Goal: Task Accomplishment & Management: Manage account settings

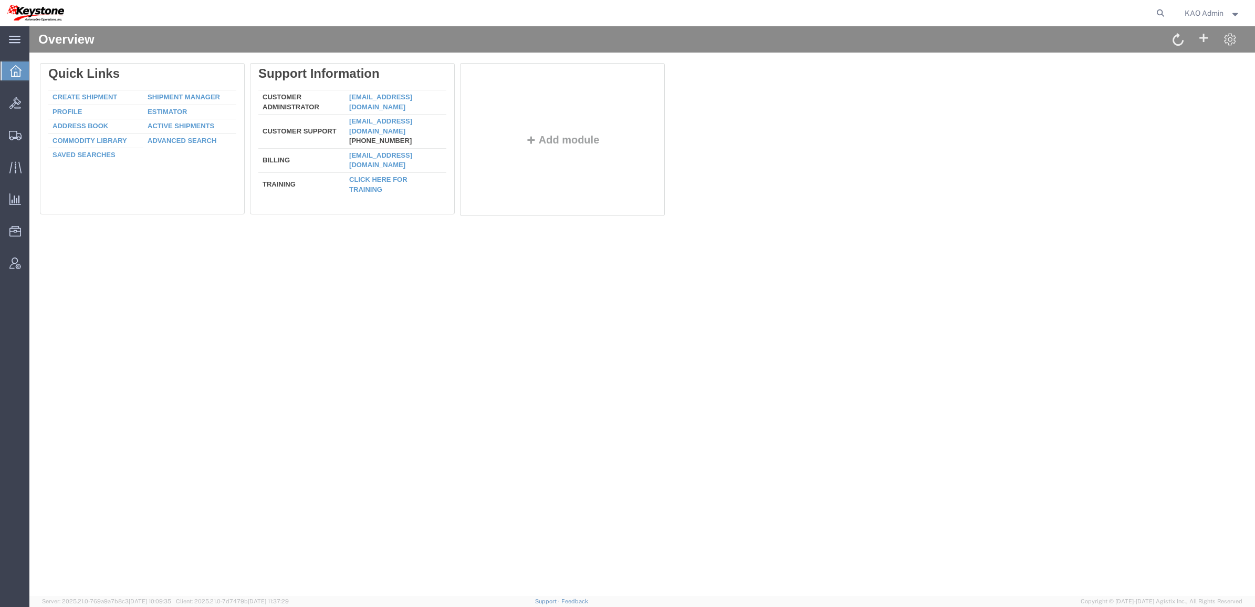
click at [1146, 12] on agx-global-search at bounding box center [1002, 13] width 336 height 26
click at [1166, 12] on form at bounding box center [1161, 13] width 17 height 26
click at [1162, 15] on icon at bounding box center [1160, 13] width 15 height 15
paste input "57126530"
type input "57126530"
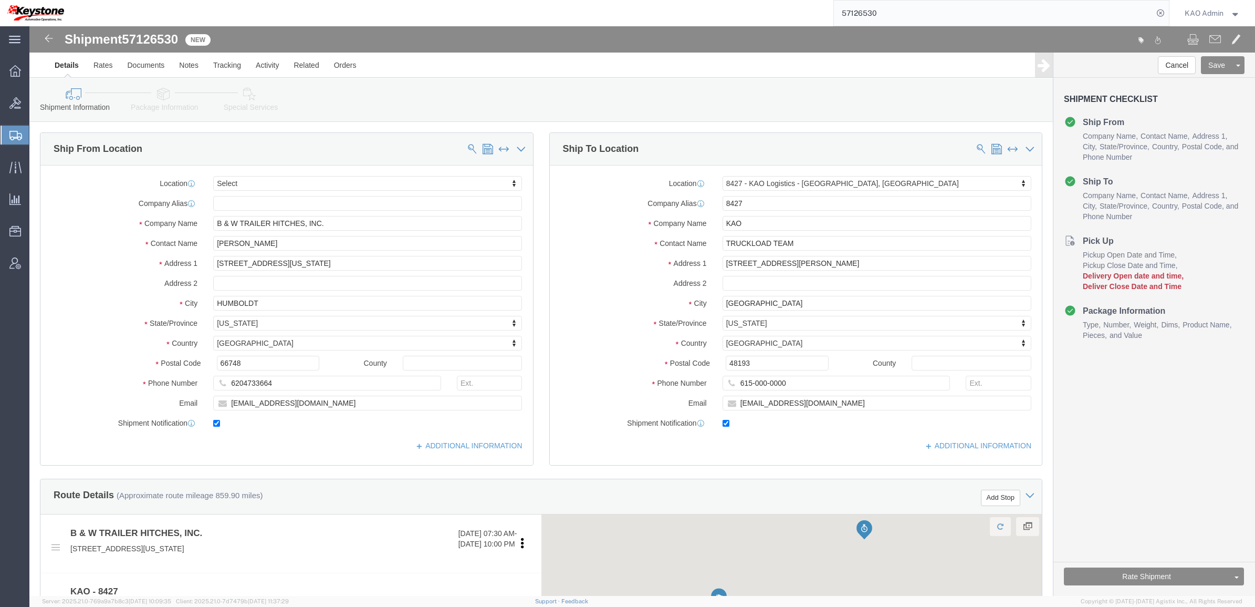
select select
select select "30543"
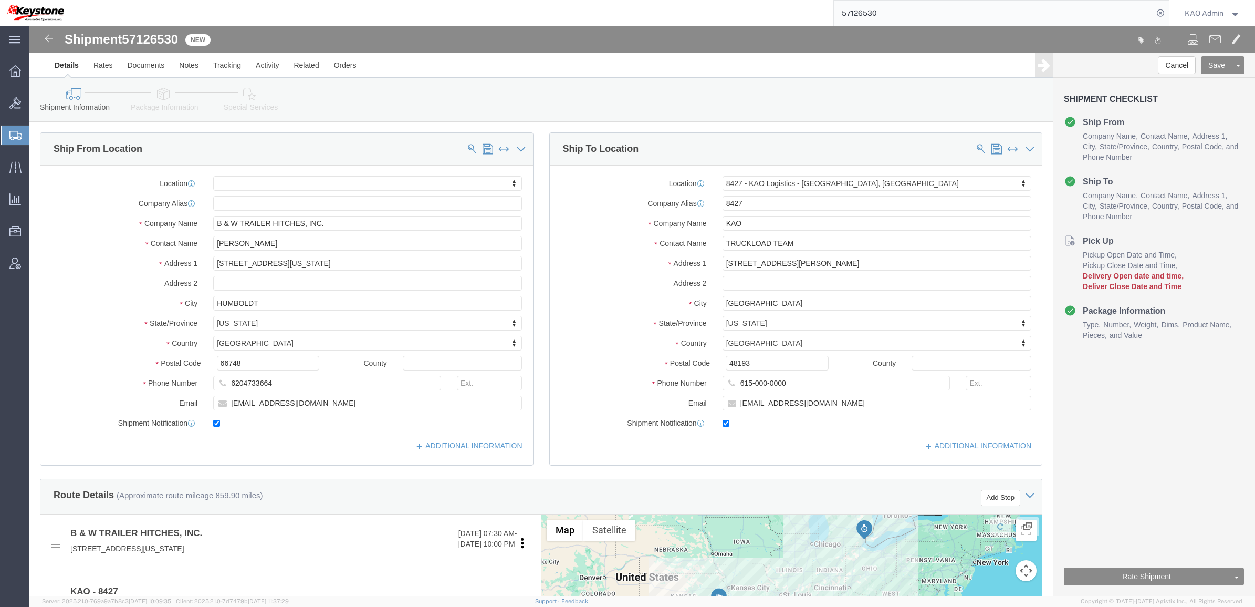
click icon
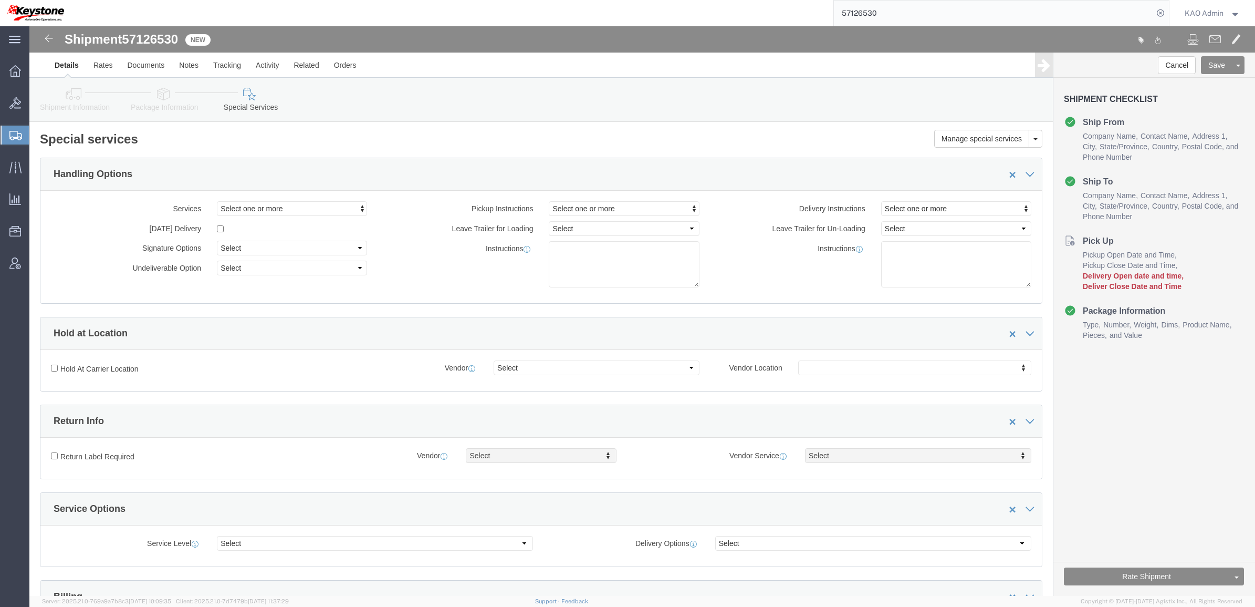
click div "Manage special services Handling Options Hold at Location Return Info Service O…"
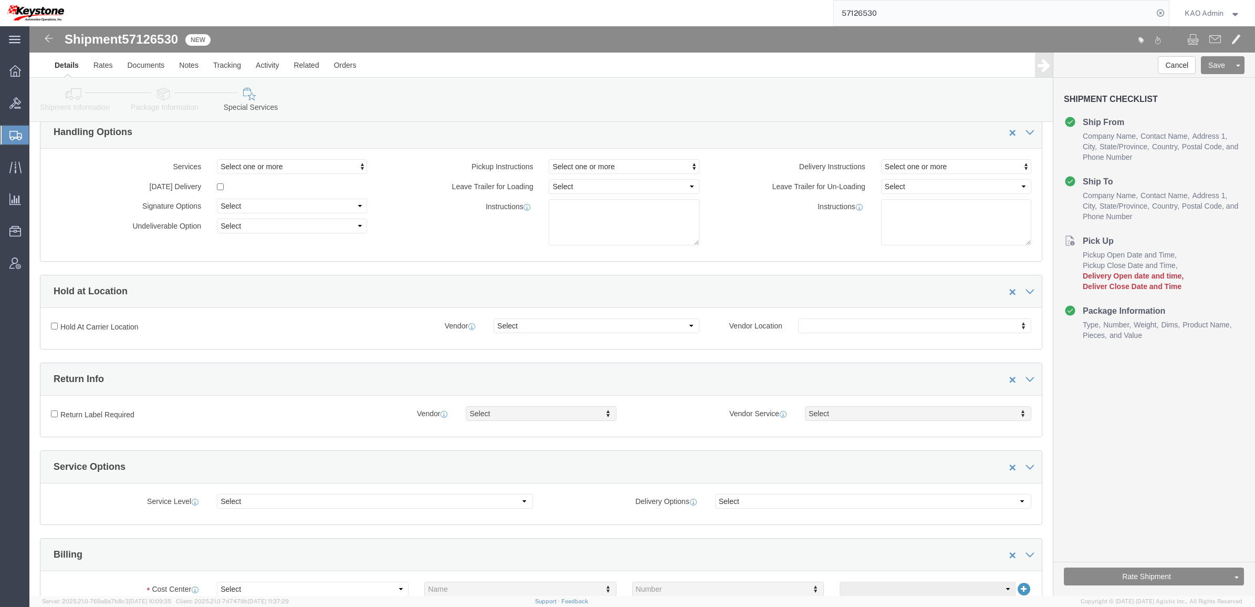
scroll to position [66, 0]
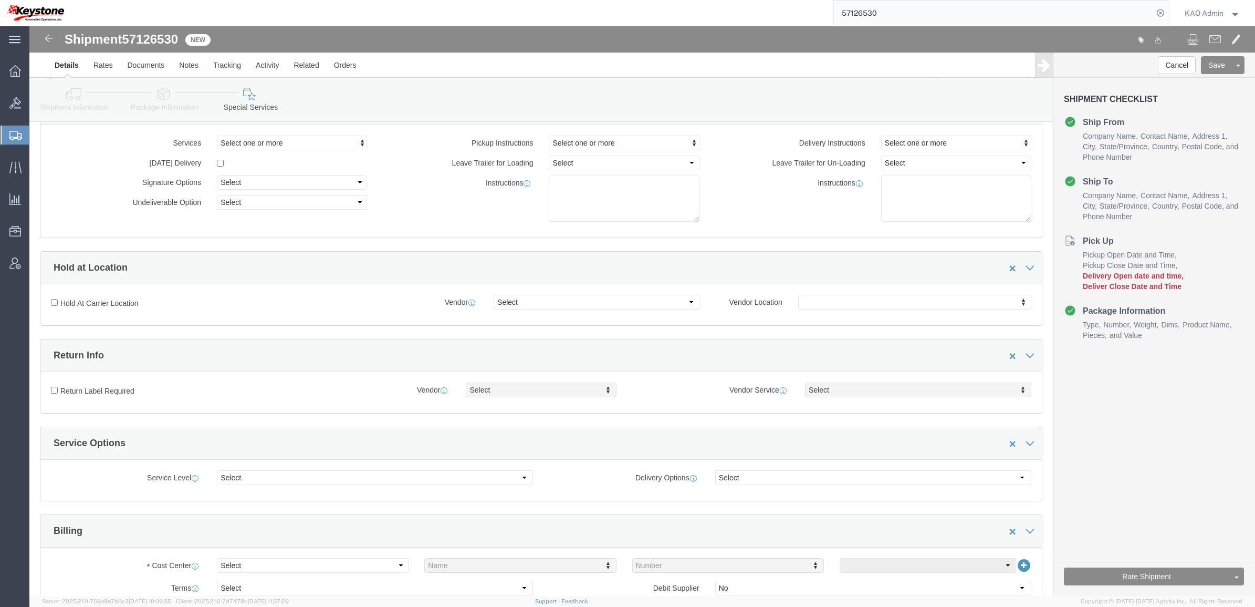
click div "Hold at Location"
drag, startPoint x: 373, startPoint y: 222, endPoint x: 375, endPoint y: 240, distance: 18.4
click div "Manage special services Handling Options Hold at Location Return Info Service O…"
drag, startPoint x: 381, startPoint y: 223, endPoint x: 386, endPoint y: 247, distance: 24.6
click div "Manage special services Handling Options Hold at Location Return Info Service O…"
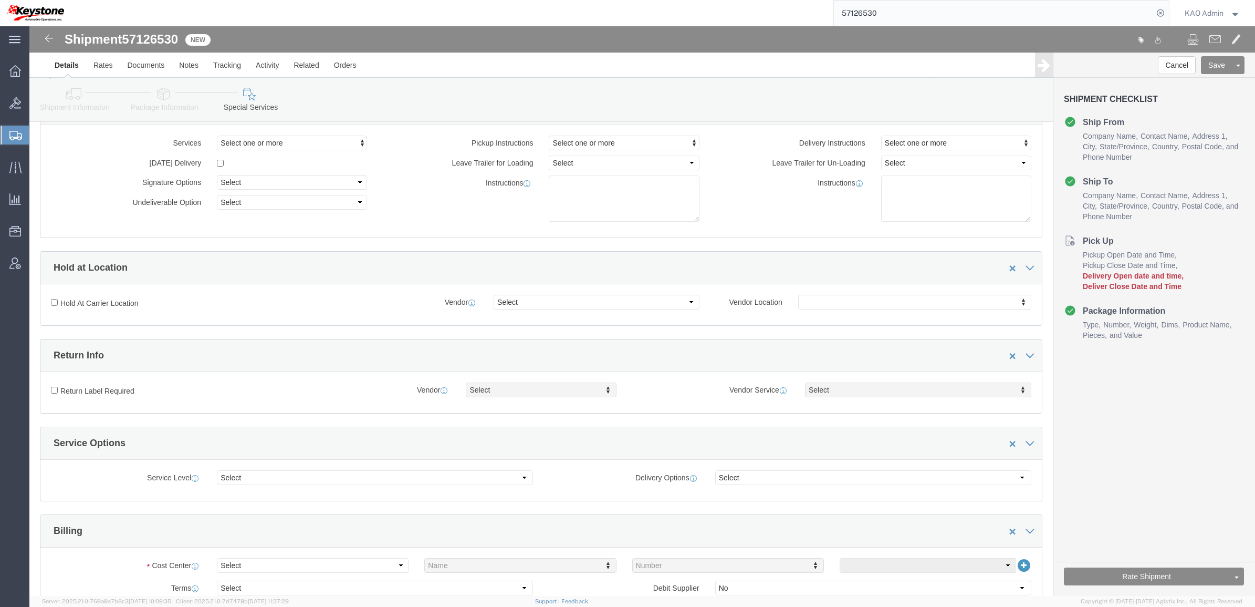
drag, startPoint x: 393, startPoint y: 224, endPoint x: 393, endPoint y: 239, distance: 14.7
click div "Manage special services Handling Options Hold at Location Return Info Service O…"
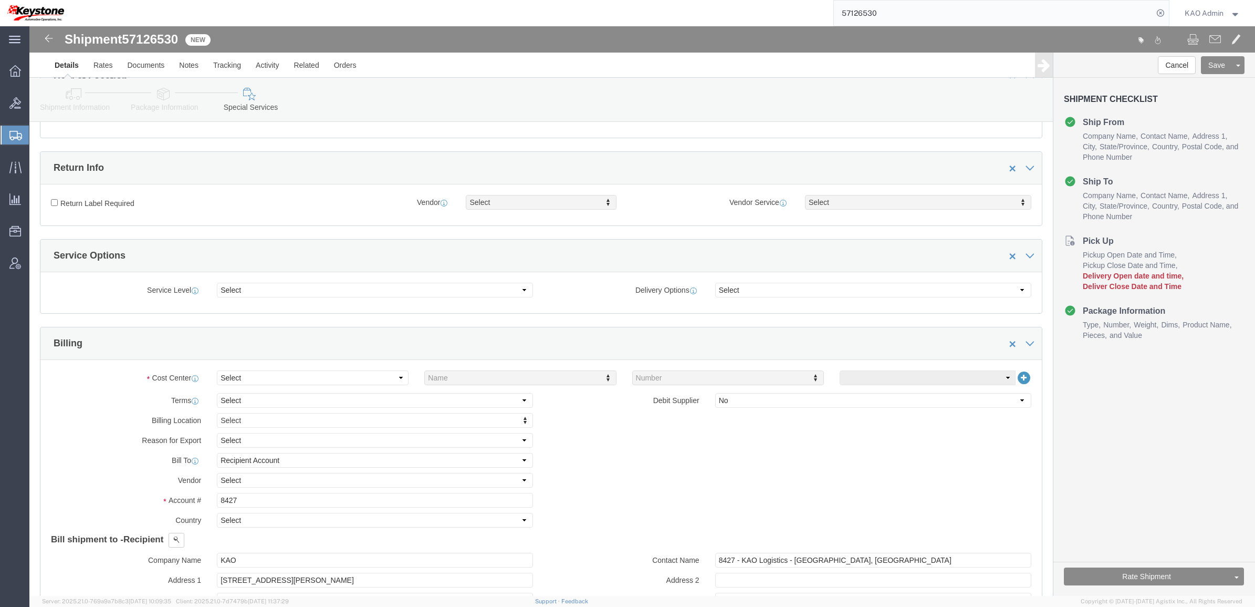
scroll to position [263, 0]
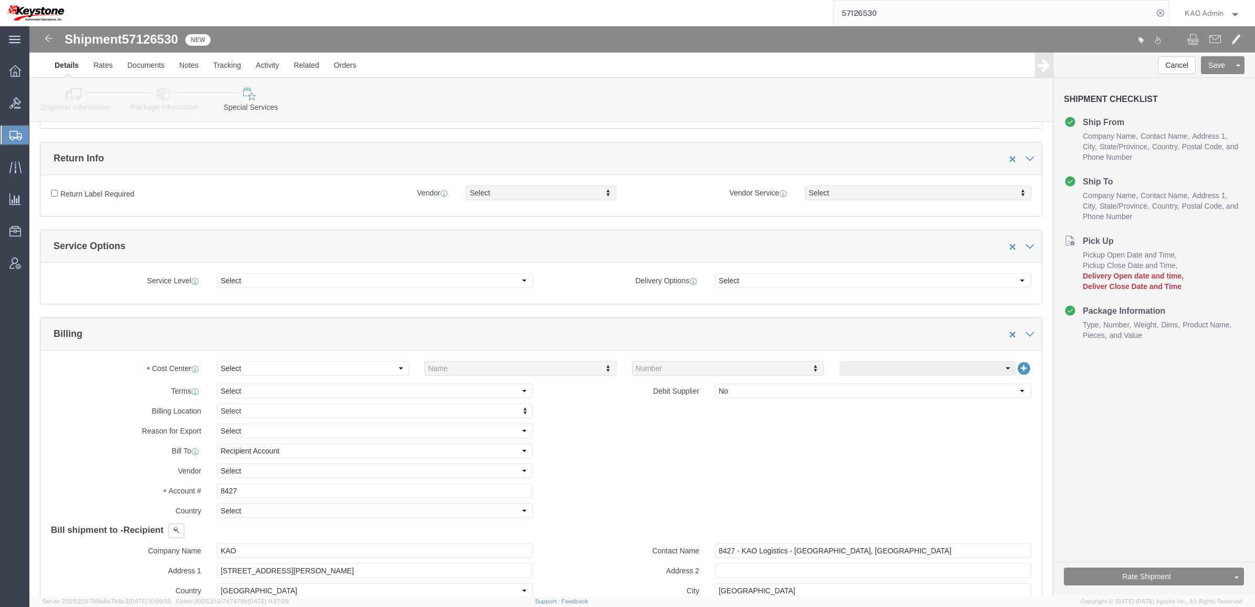
click div "Cost Center Select Buyer Cost Center Department Operations Number Order Number …"
click select "Select Buyer Cost Center Department Operations Number Order Number Sales Person"
select select "COSTCENTER"
click select "Select Buyer Cost Center Department Operations Number Order Number Sales Person"
type input "8427"
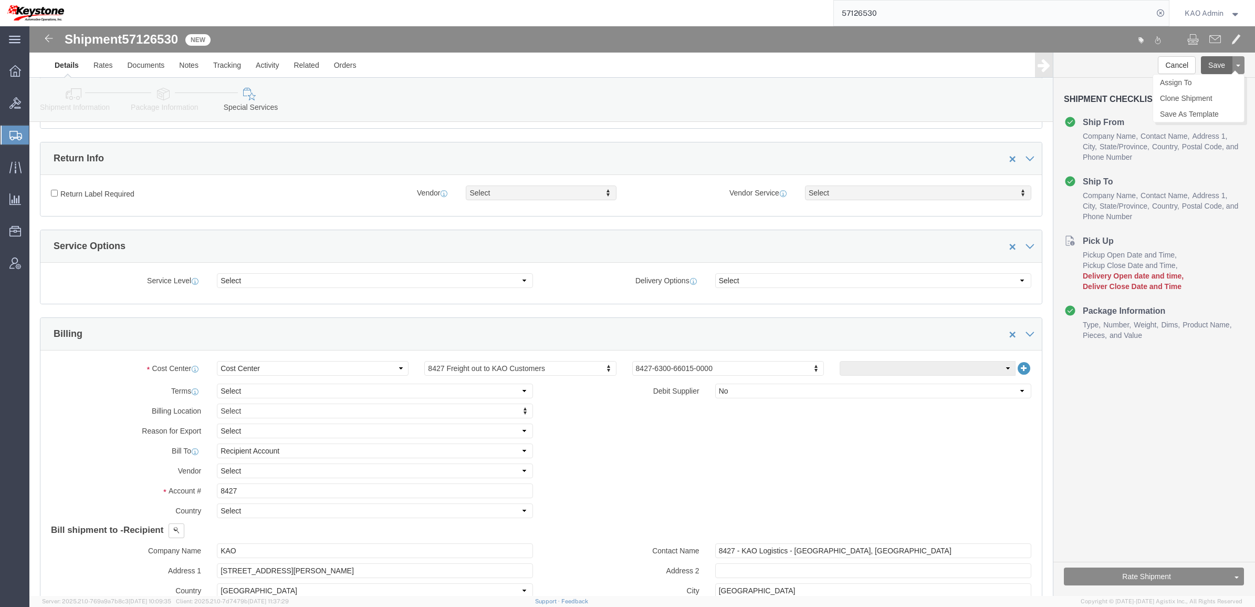
click button "Save"
